Goal: Information Seeking & Learning: Learn about a topic

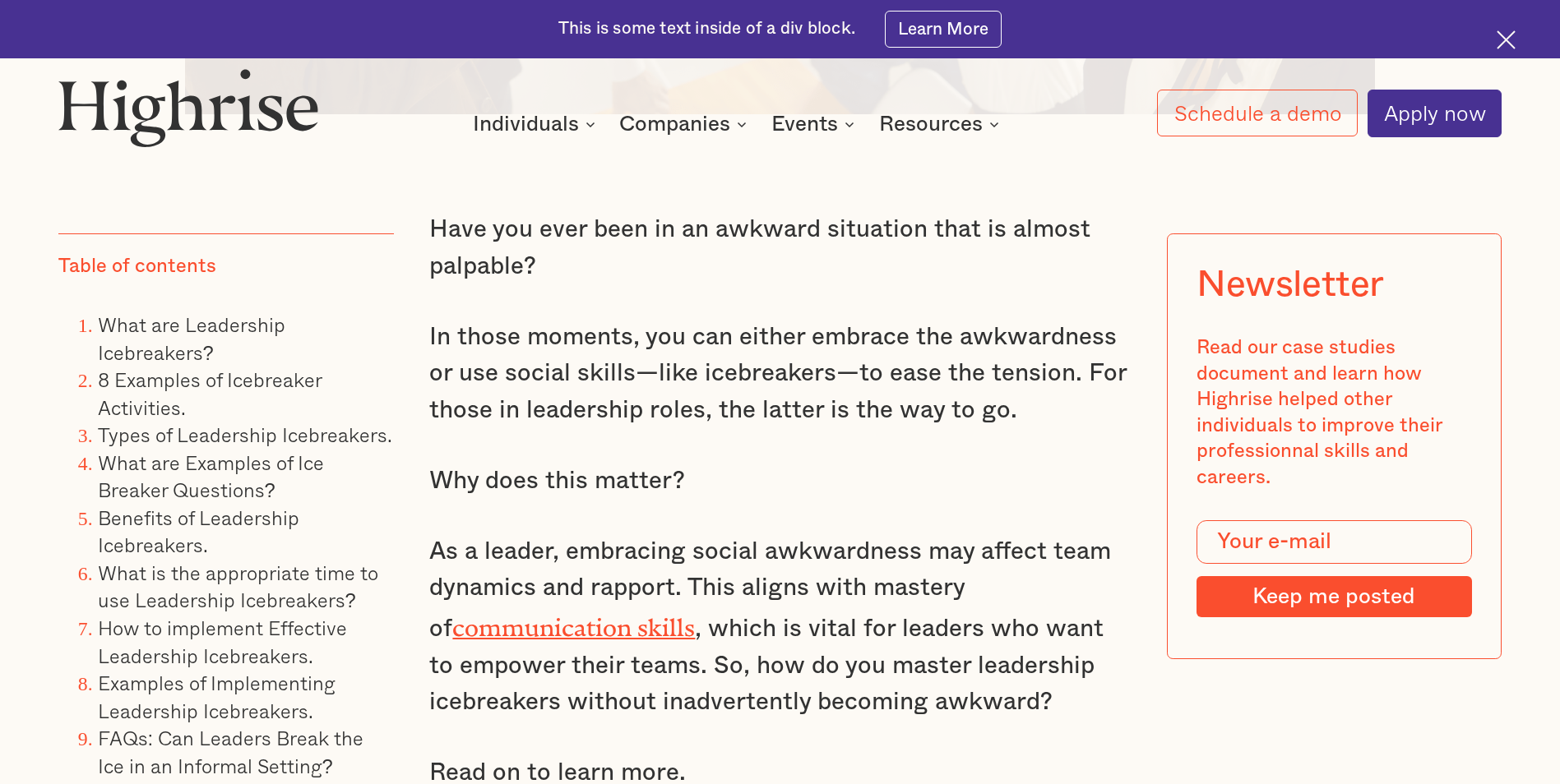
scroll to position [1727, 0]
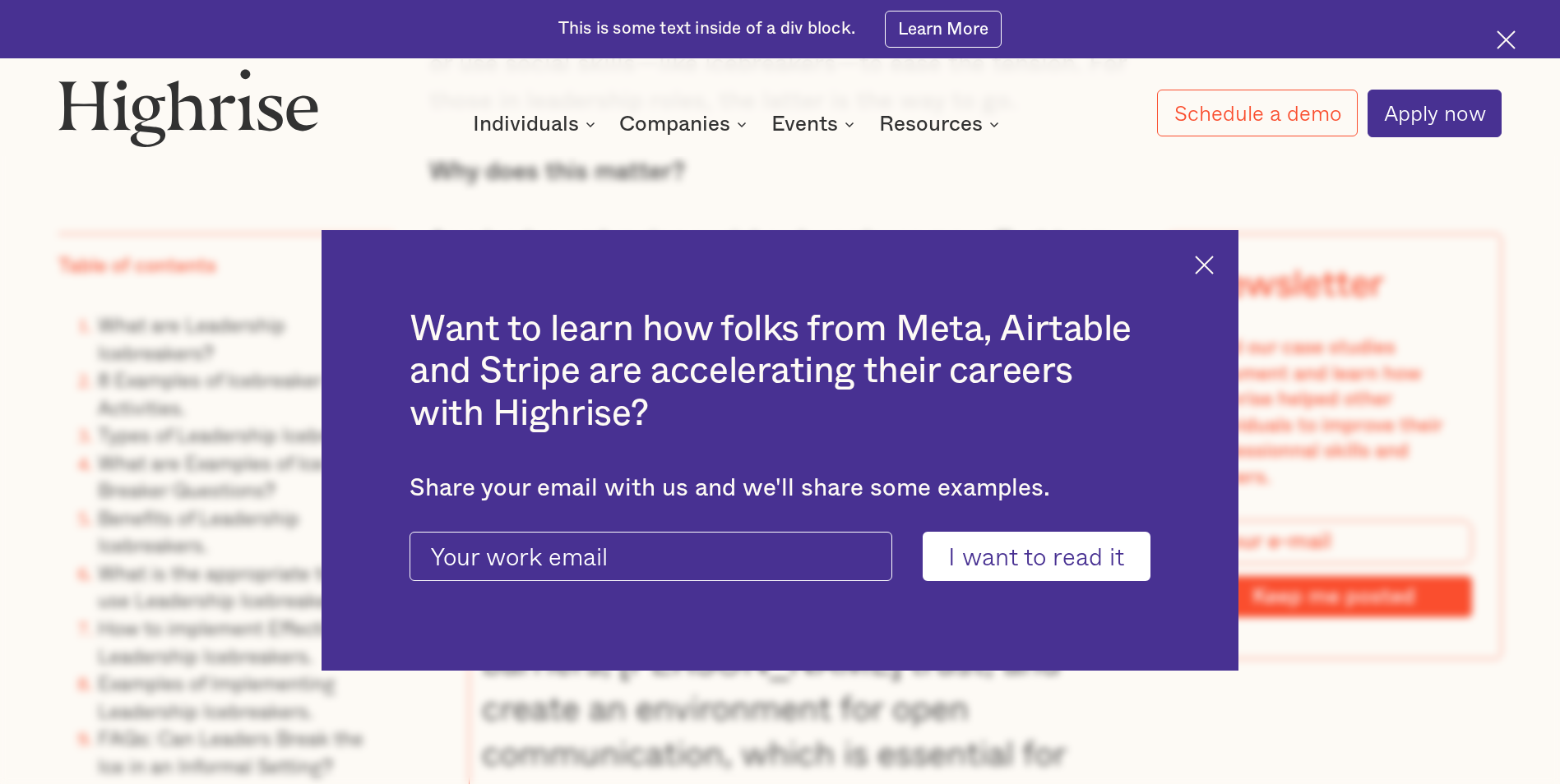
click at [1205, 268] on img at bounding box center [1204, 265] width 19 height 19
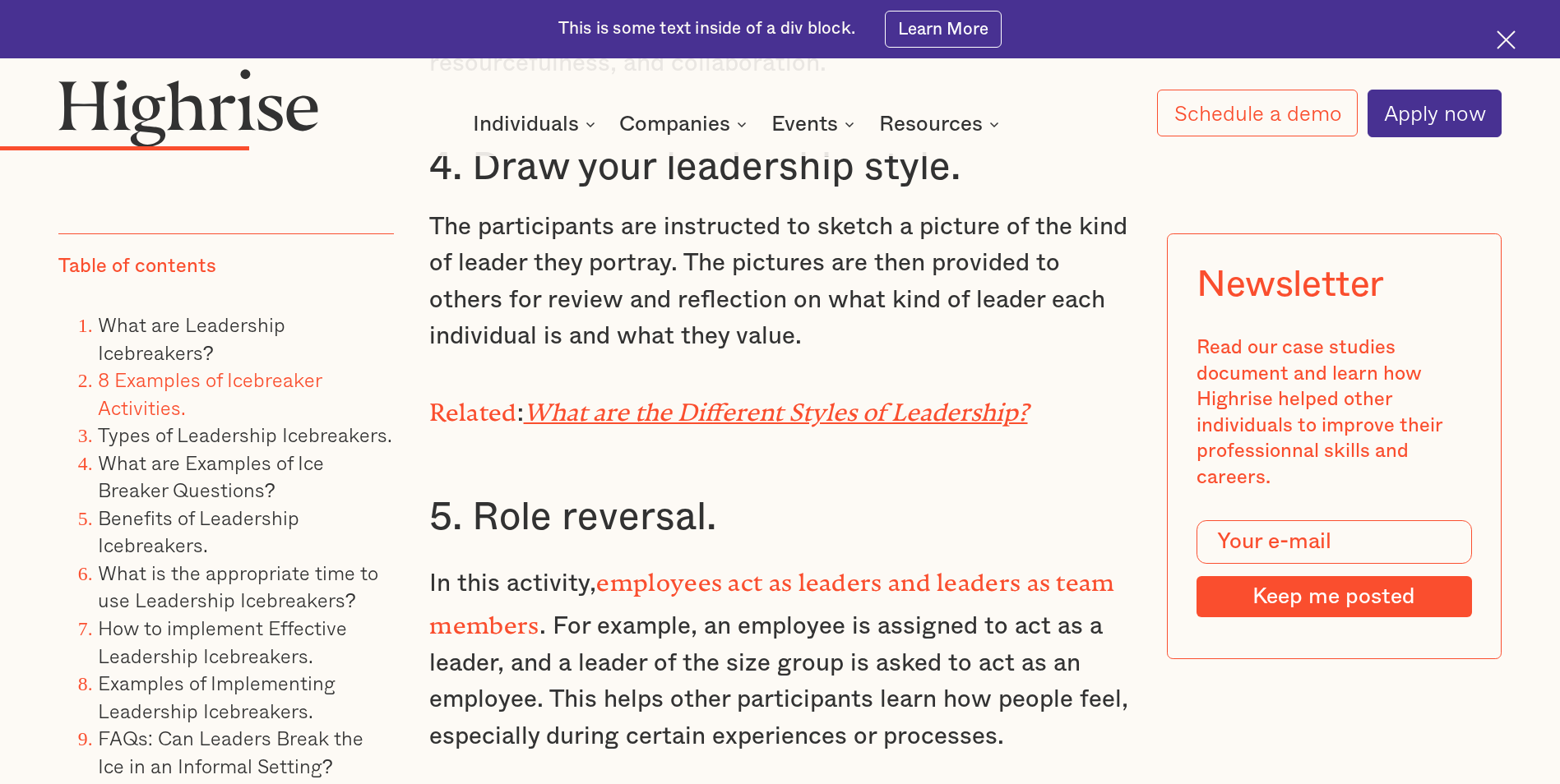
scroll to position [5919, 0]
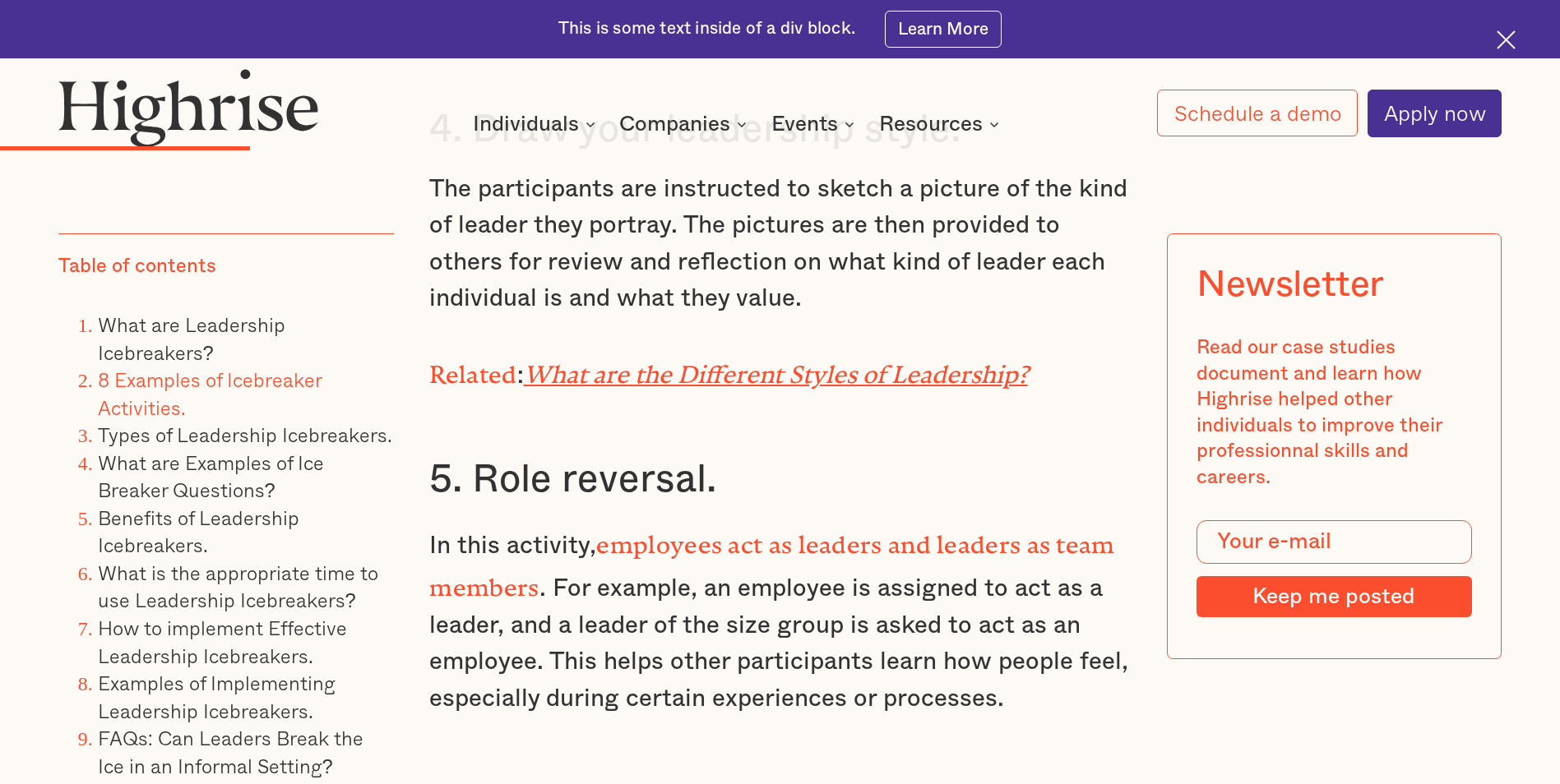
click at [794, 361] on em "What are the Different Styles of Leadership?" at bounding box center [776, 369] width 505 height 16
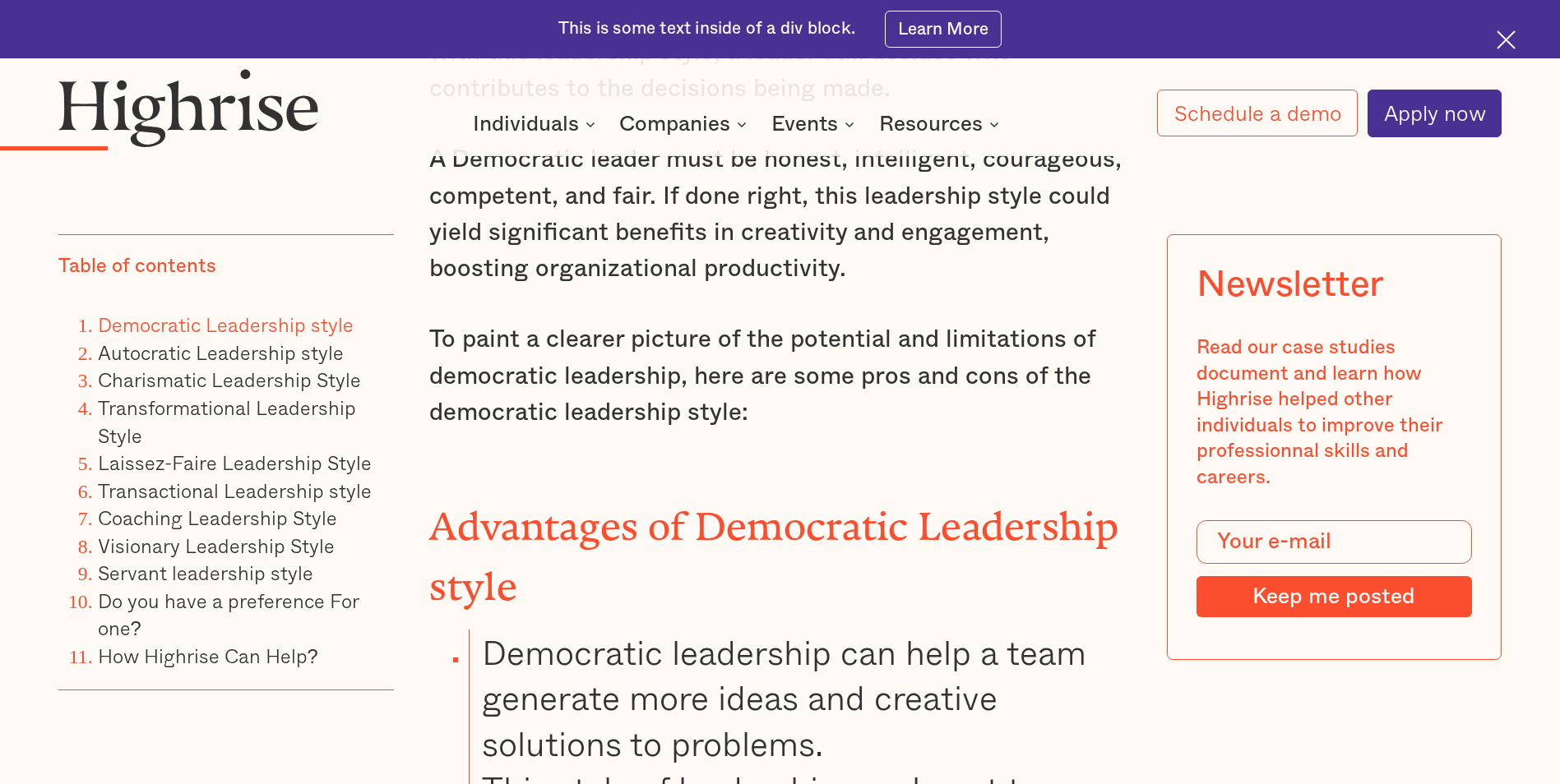
scroll to position [3371, 0]
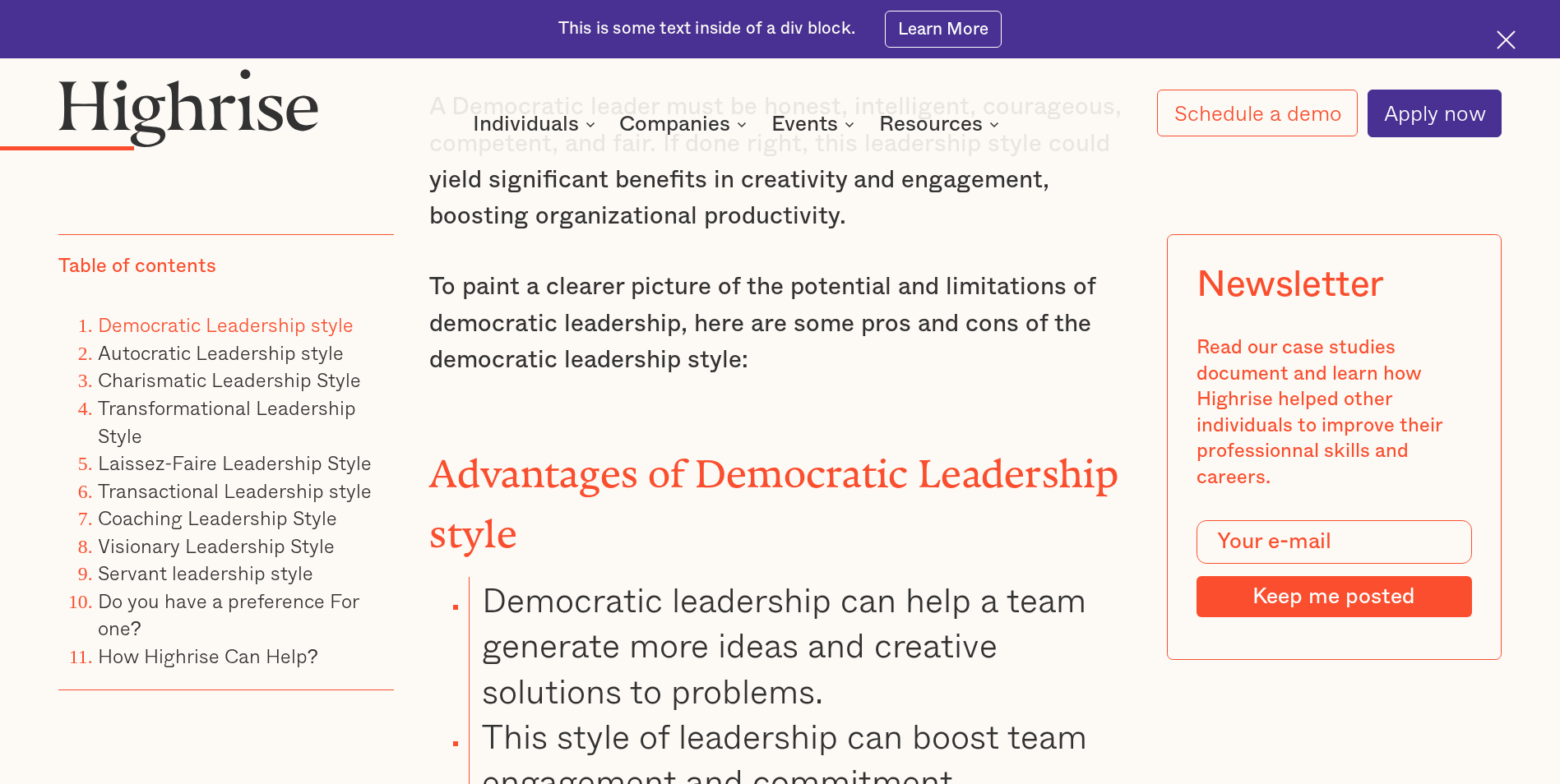
click at [1505, 43] on img at bounding box center [1506, 40] width 19 height 19
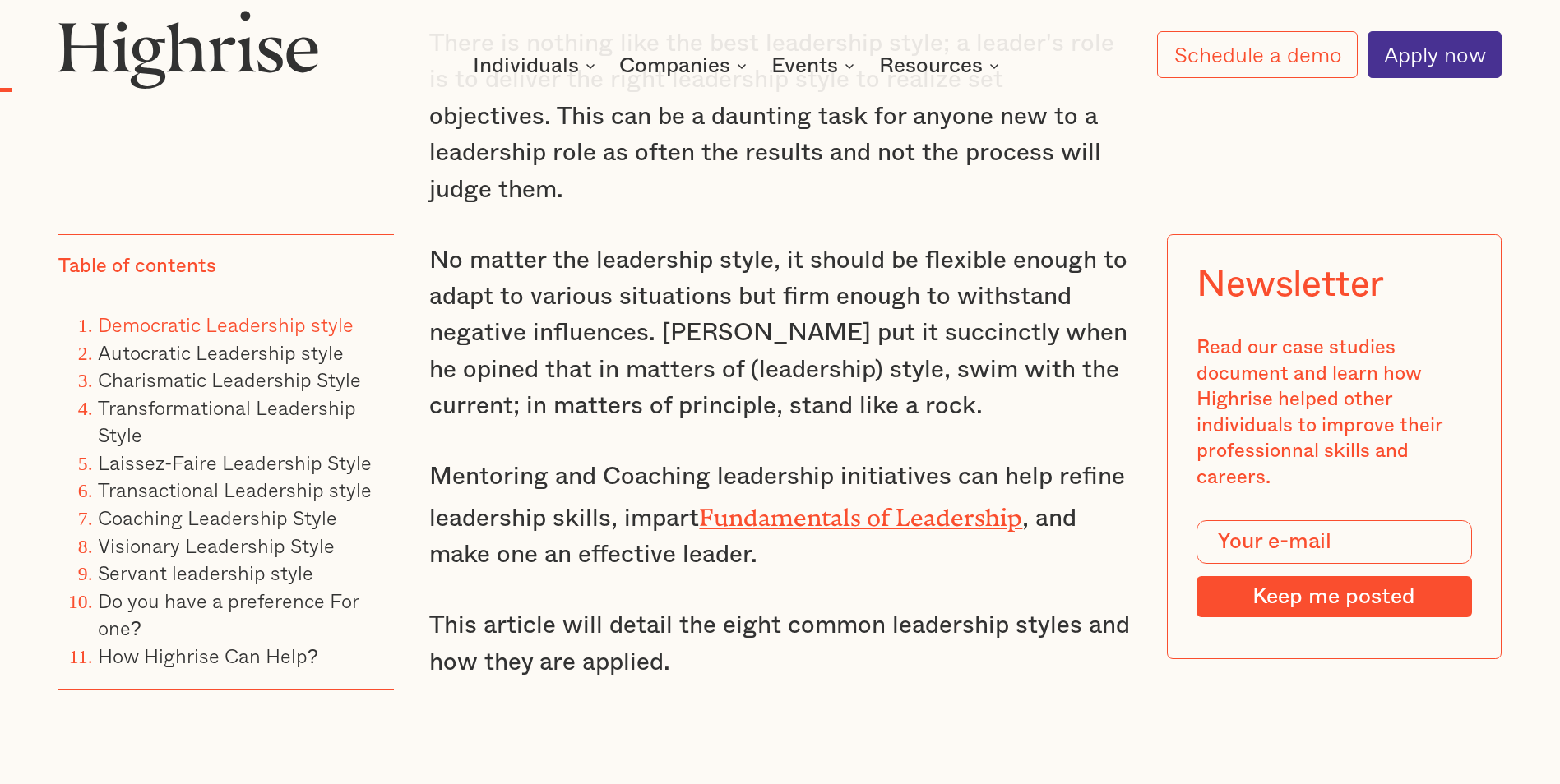
scroll to position [1727, 0]
